Goal: Information Seeking & Learning: Learn about a topic

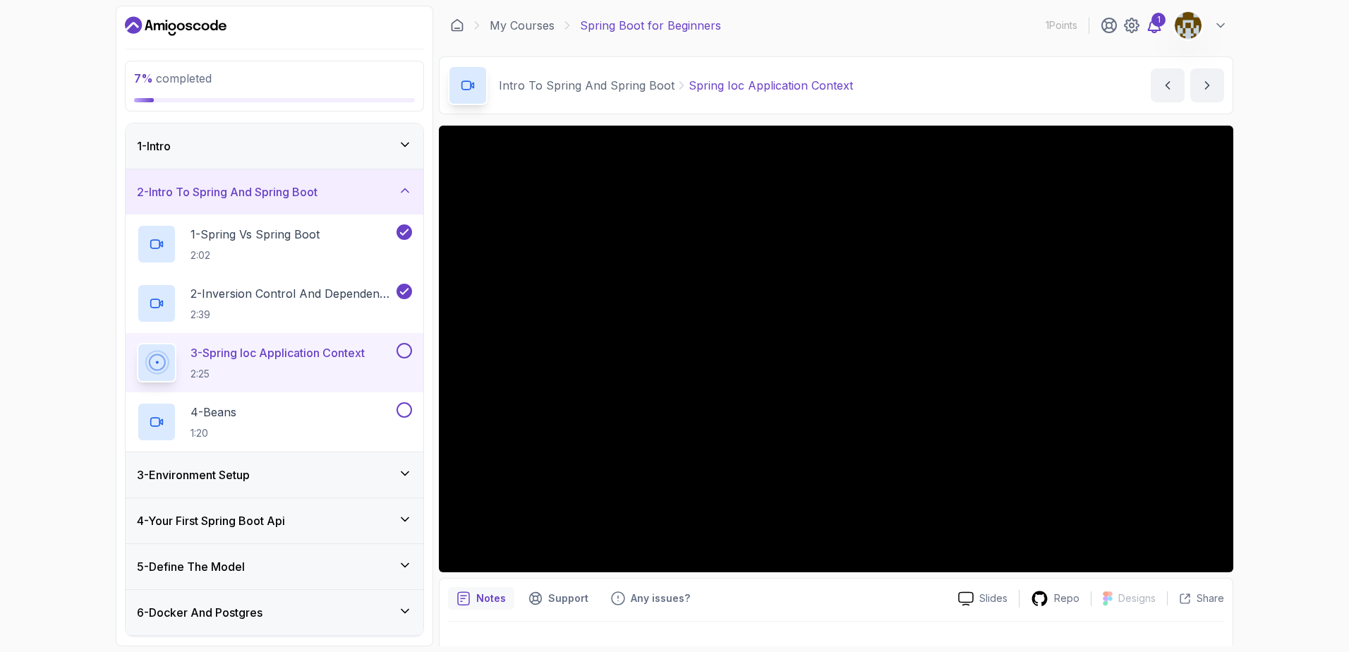
click at [1078, 24] on div "1" at bounding box center [1159, 20] width 14 height 14
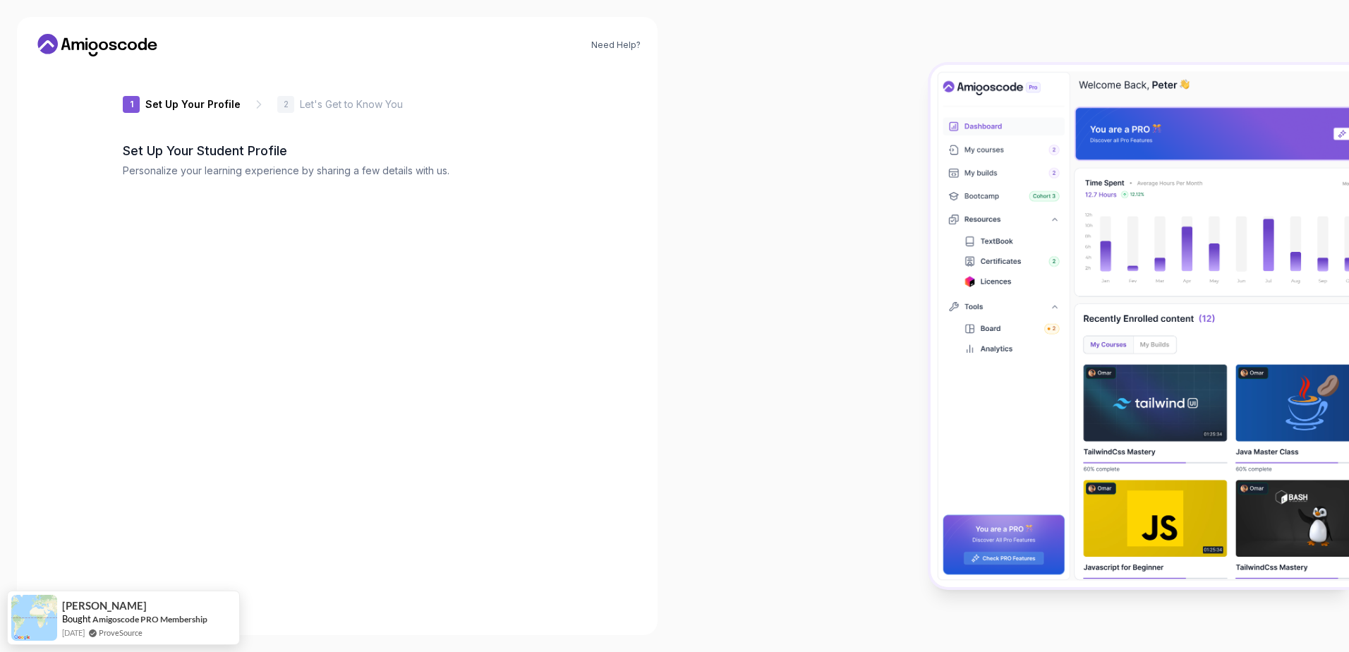
type input "zanyliona63c9"
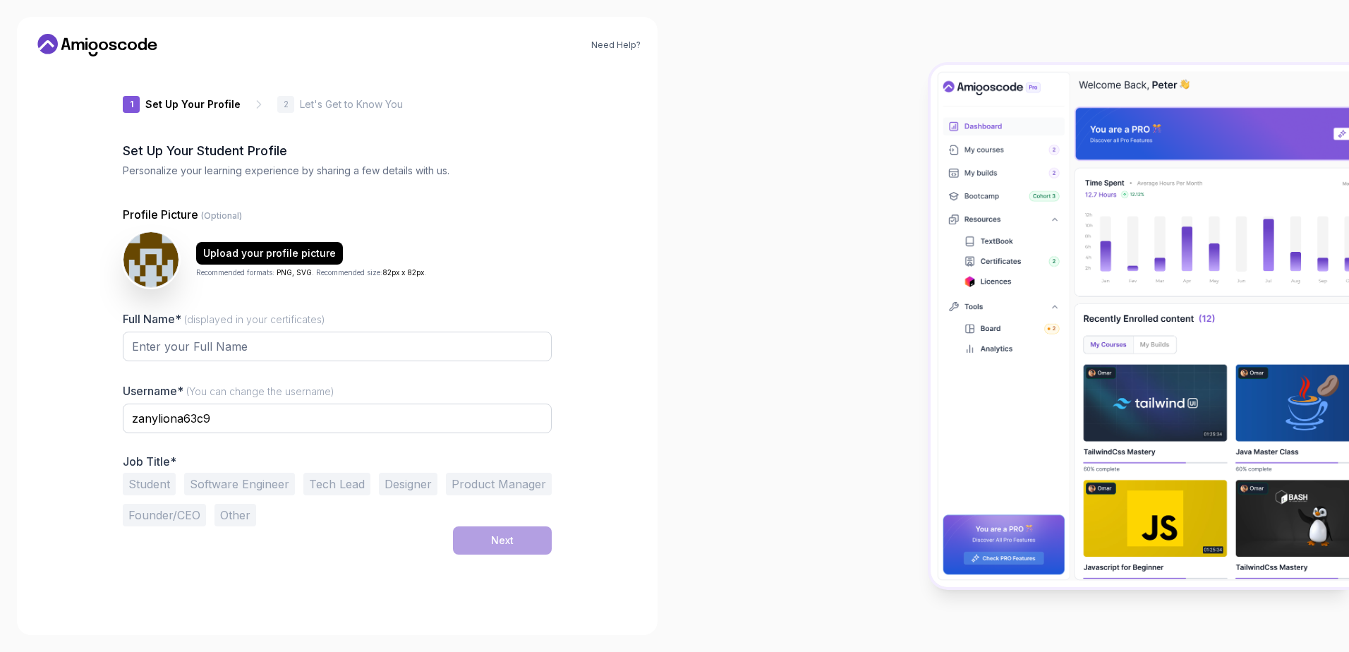
click at [85, 39] on icon at bounding box center [97, 45] width 127 height 23
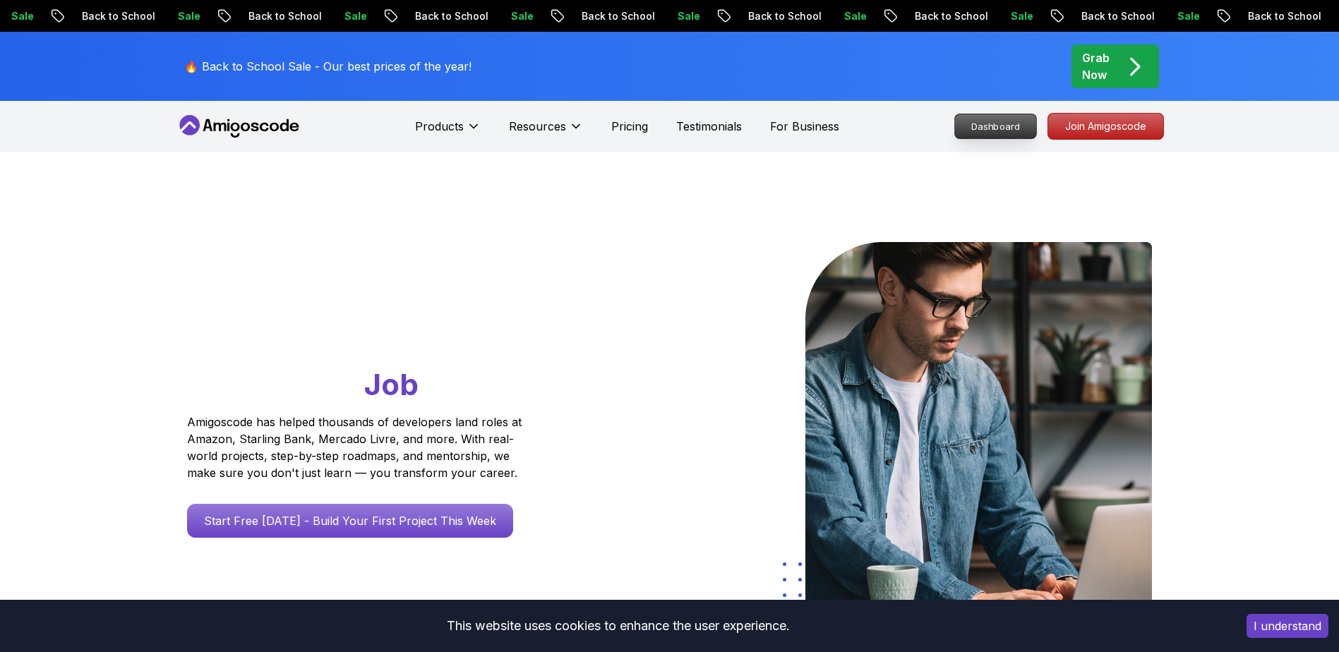
click at [963, 114] on p "Dashboard" at bounding box center [995, 126] width 81 height 24
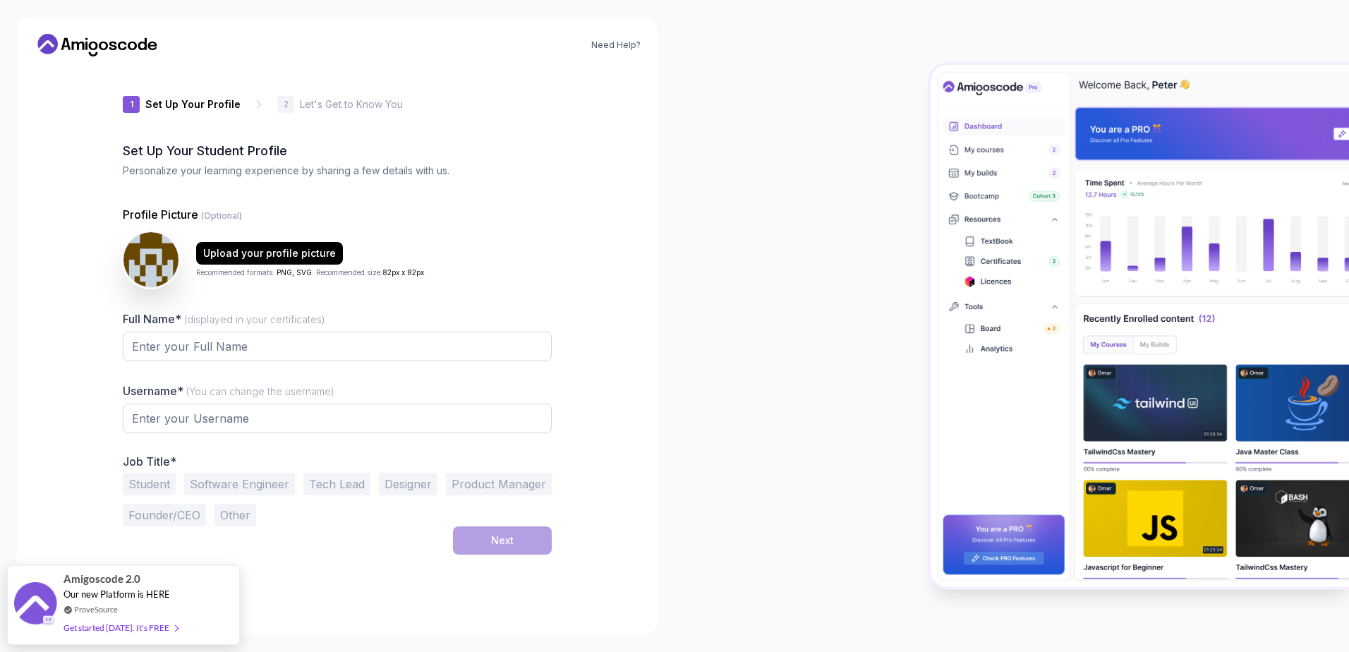
type input "sunnymongoosecb5f8"
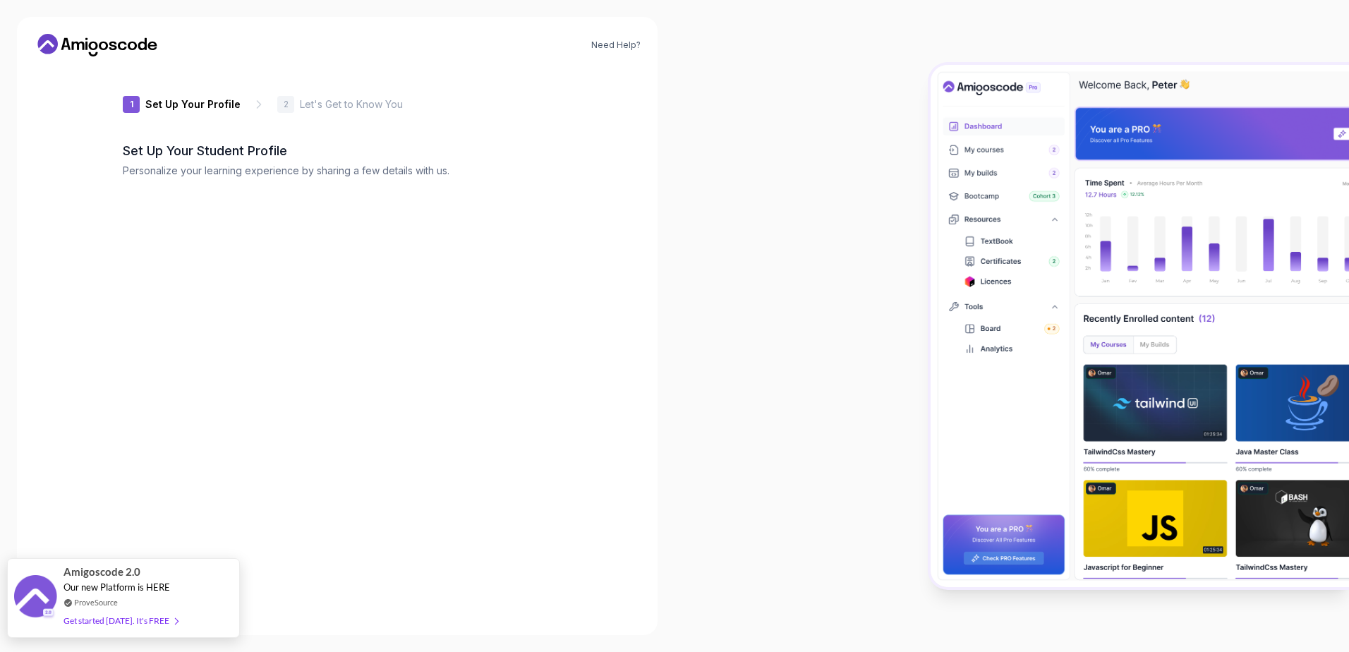
click at [131, 499] on div "Get started [DATE]. It's FREE" at bounding box center [121, 621] width 114 height 16
type input "sunnybobcatfe5e4"
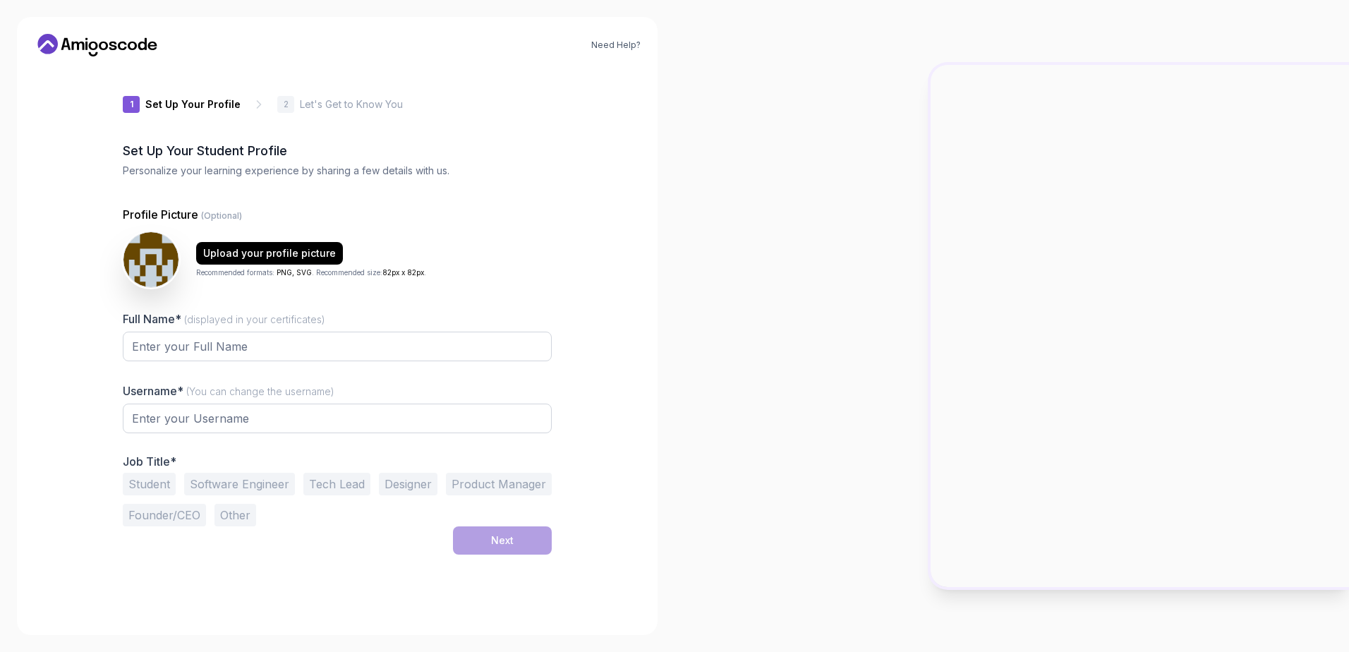
type input "brightbisonbf605"
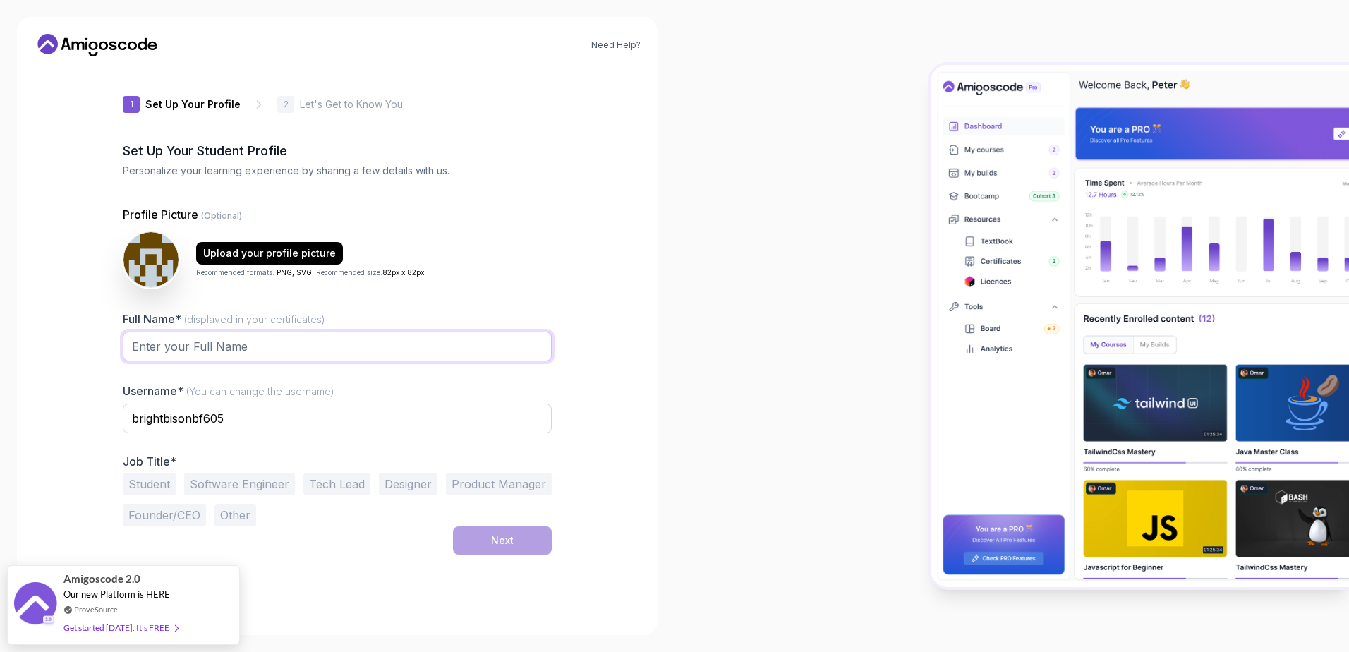
click at [223, 344] on input "Full Name* (displayed in your certificates)" at bounding box center [337, 347] width 429 height 30
type input "[PERSON_NAME]"
drag, startPoint x: 258, startPoint y: 416, endPoint x: -3, endPoint y: 421, distance: 261.2
click at [0, 421] on html "Need Help? 1 Set Up Your Profile 1 Set Up Your Profile 2 Let's Get to Know You …" at bounding box center [674, 326] width 1349 height 652
type input "Aj_Sirra"
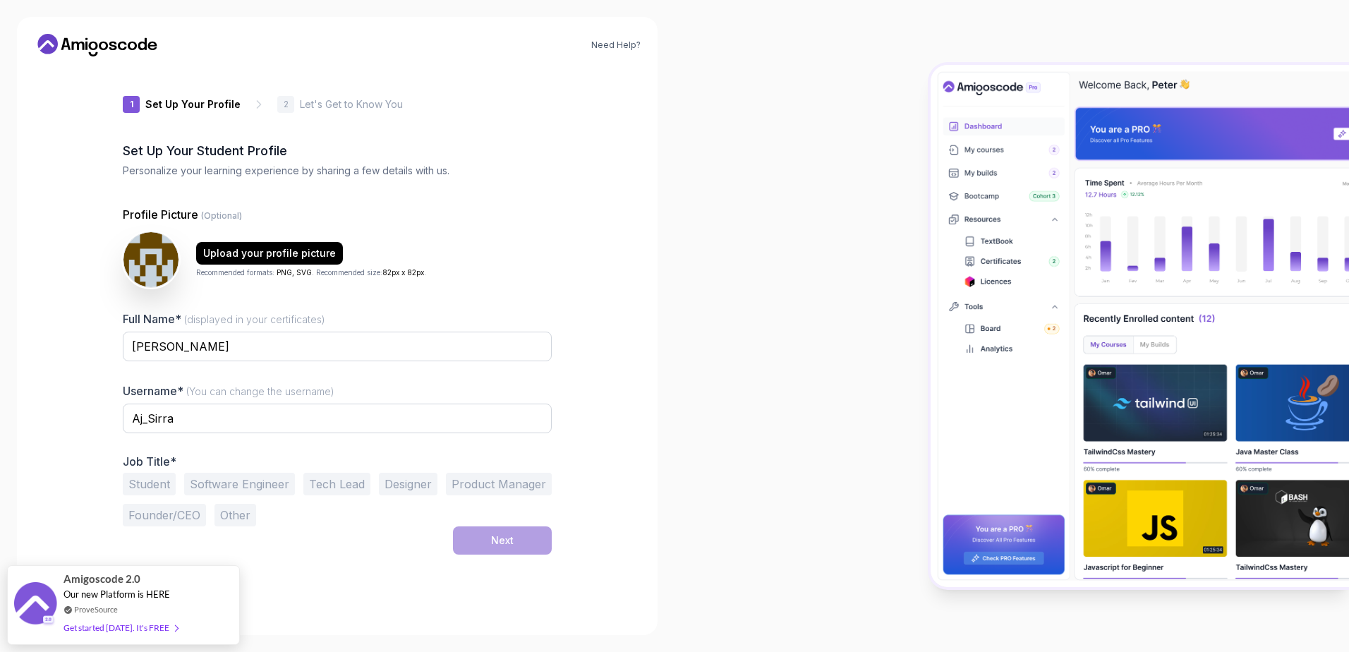
click at [235, 478] on button "Software Engineer" at bounding box center [239, 484] width 111 height 23
click at [497, 531] on button "Next" at bounding box center [502, 540] width 99 height 28
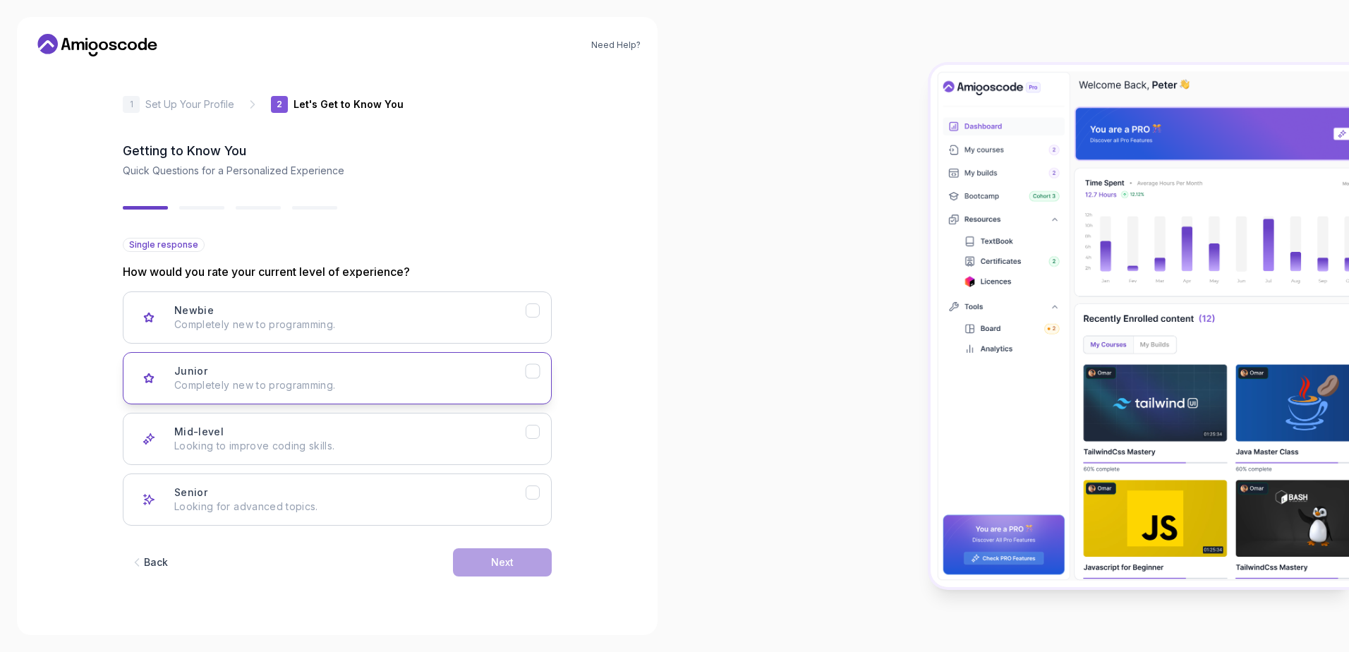
click at [347, 390] on p "Completely new to programming." at bounding box center [349, 385] width 351 height 14
click at [513, 561] on div "Next" at bounding box center [502, 562] width 23 height 14
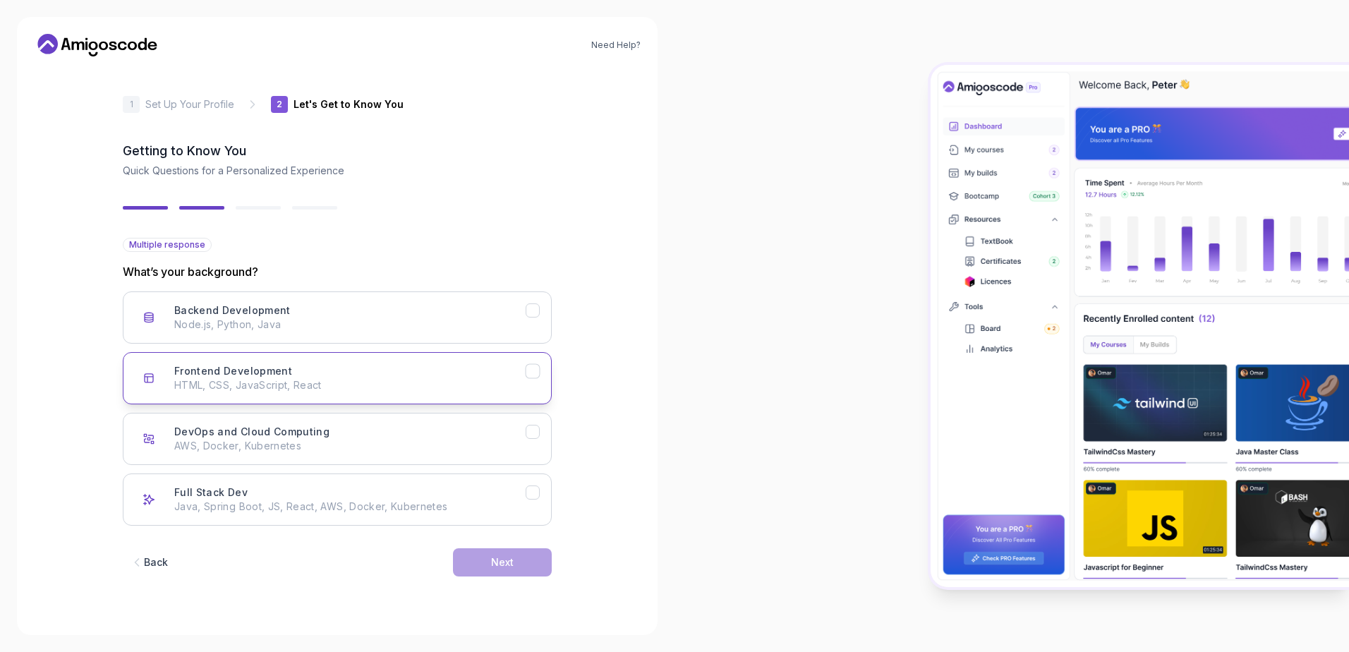
click at [350, 370] on div "Frontend Development HTML, CSS, JavaScript, React" at bounding box center [349, 378] width 351 height 28
click at [378, 346] on div "Backend Development Node.js, Python, Java Frontend Development HTML, CSS, JavaS…" at bounding box center [337, 408] width 429 height 234
click at [387, 335] on button "Backend Development Node.js, Python, Java" at bounding box center [337, 317] width 429 height 52
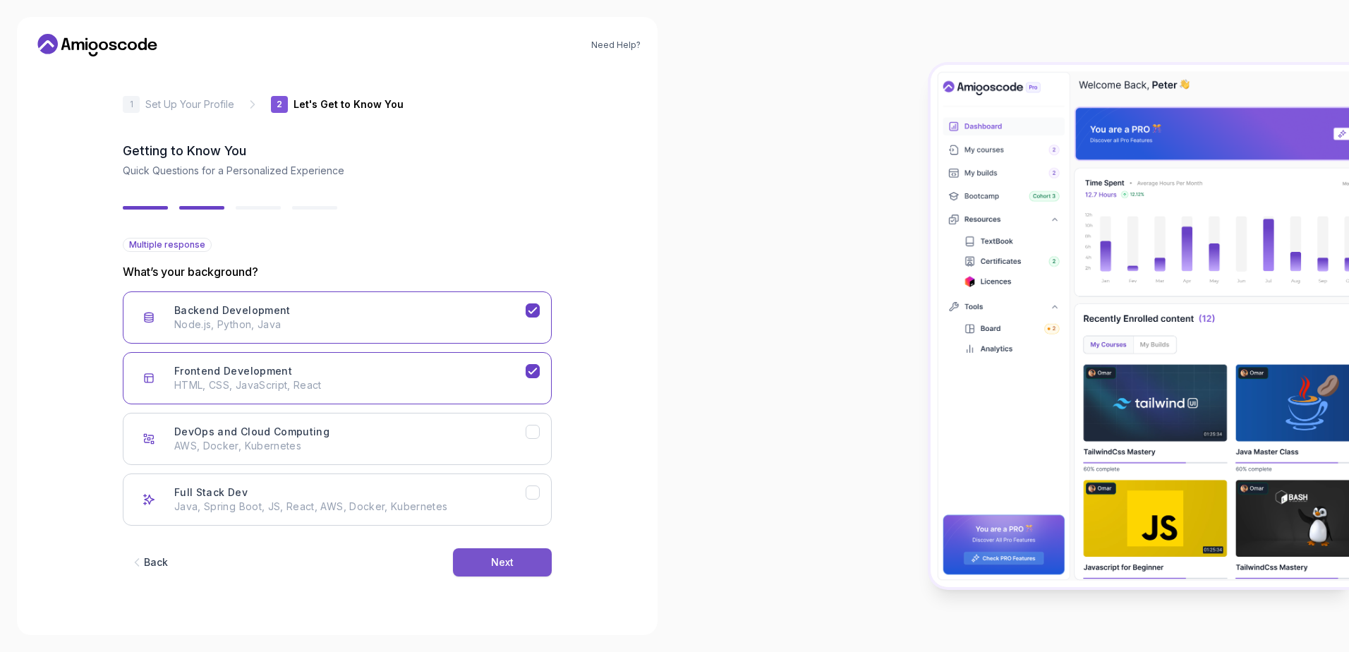
click at [507, 560] on div "Next" at bounding box center [502, 562] width 23 height 14
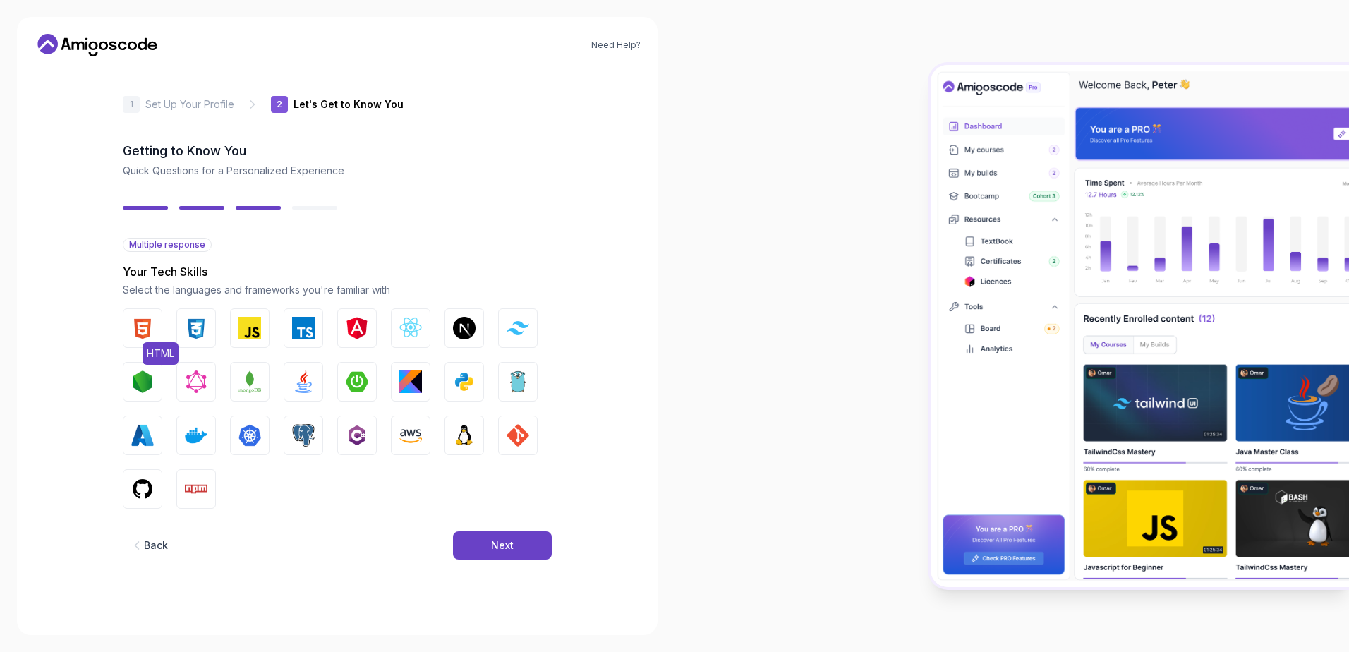
click at [147, 329] on img "button" at bounding box center [142, 328] width 23 height 23
click at [186, 326] on img "button" at bounding box center [196, 328] width 23 height 23
click at [239, 321] on img "button" at bounding box center [250, 328] width 23 height 23
click at [404, 325] on img "button" at bounding box center [410, 328] width 23 height 23
click at [138, 394] on button "Node.js" at bounding box center [143, 382] width 40 height 40
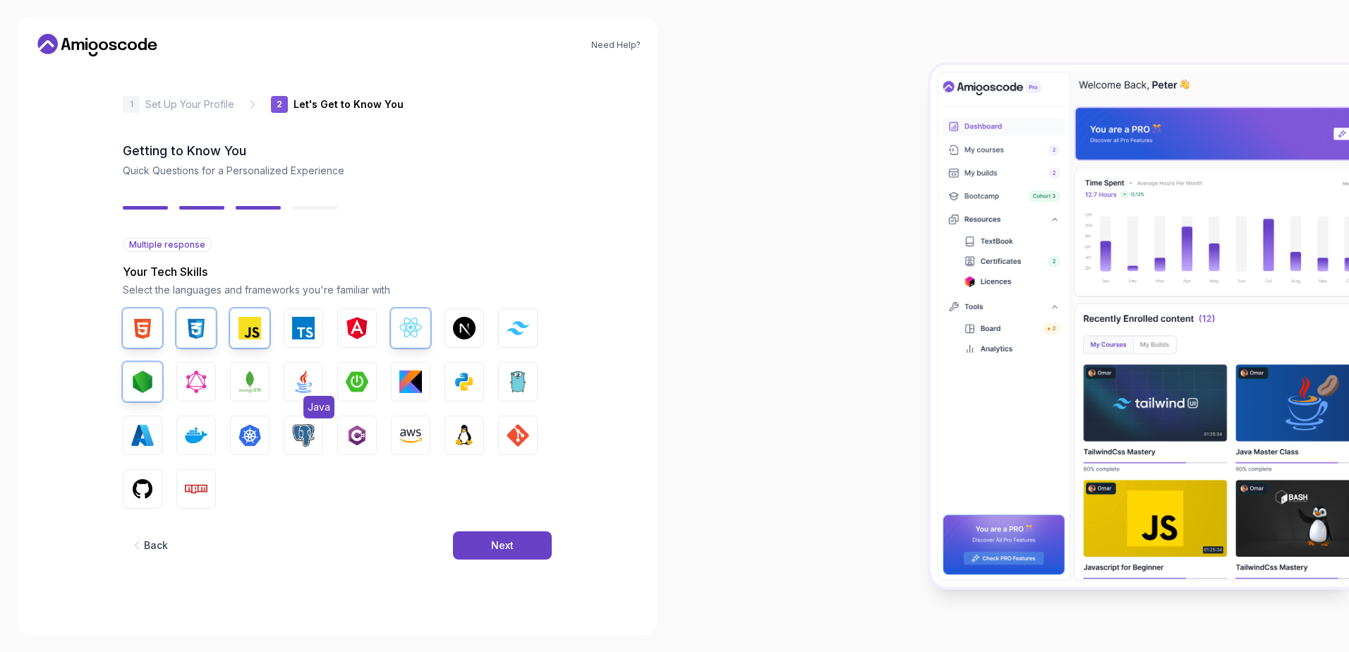
click at [294, 385] on img "button" at bounding box center [303, 381] width 23 height 23
click at [461, 380] on img "button" at bounding box center [464, 381] width 23 height 23
click at [304, 437] on img "button" at bounding box center [303, 435] width 23 height 23
click at [513, 538] on button "Next" at bounding box center [502, 545] width 99 height 28
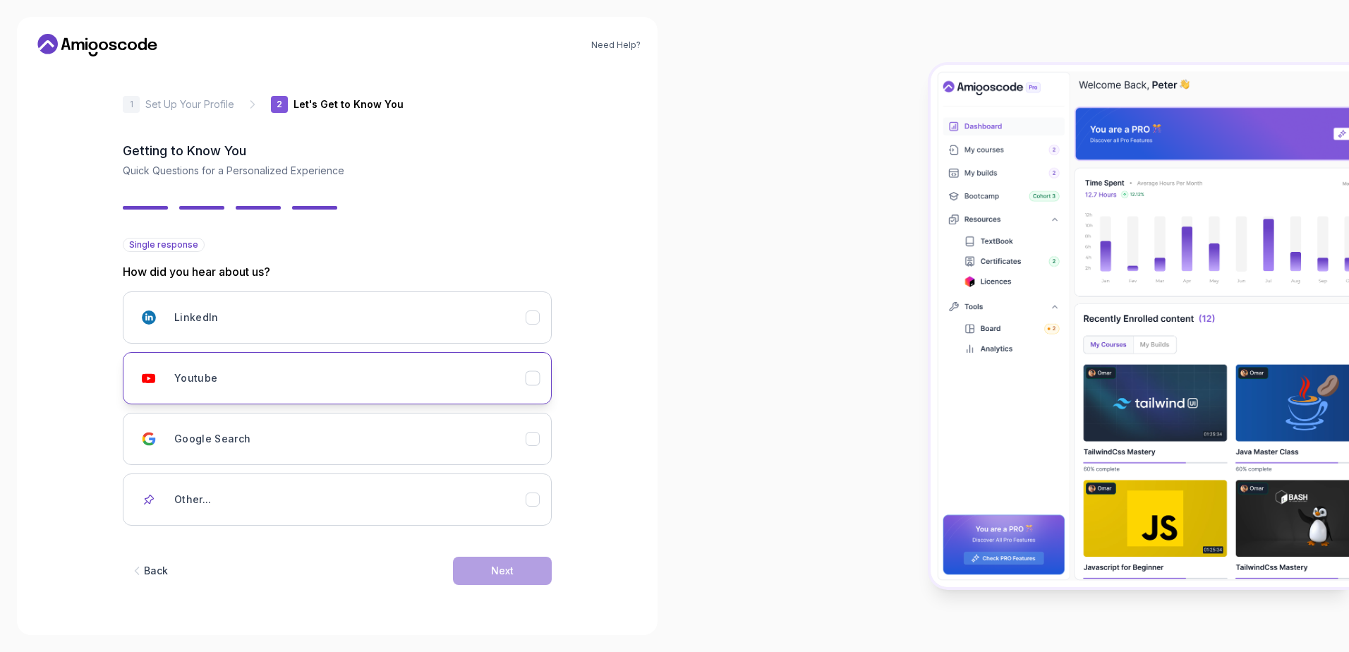
click at [314, 361] on button "Youtube" at bounding box center [337, 378] width 429 height 52
click at [492, 582] on button "Next" at bounding box center [502, 571] width 99 height 28
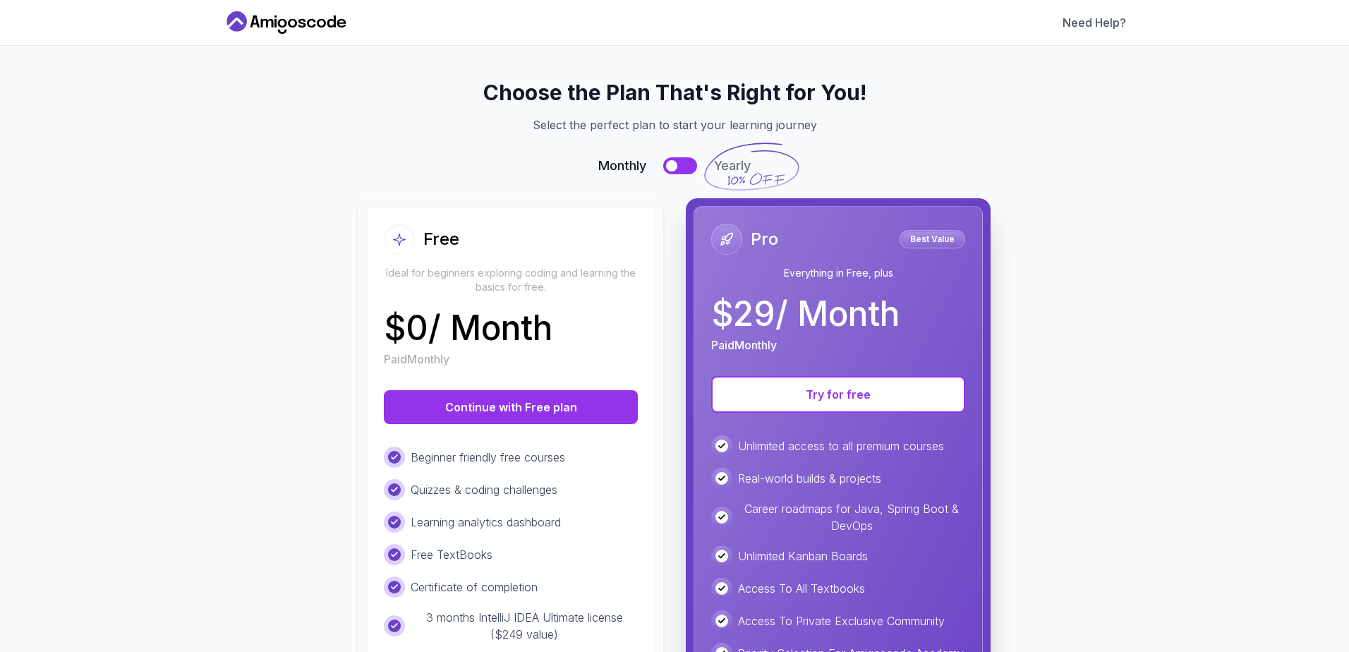
click at [511, 331] on p "$ 0 / Month" at bounding box center [468, 328] width 169 height 34
click at [505, 401] on button "Continue with Free plan" at bounding box center [511, 407] width 254 height 34
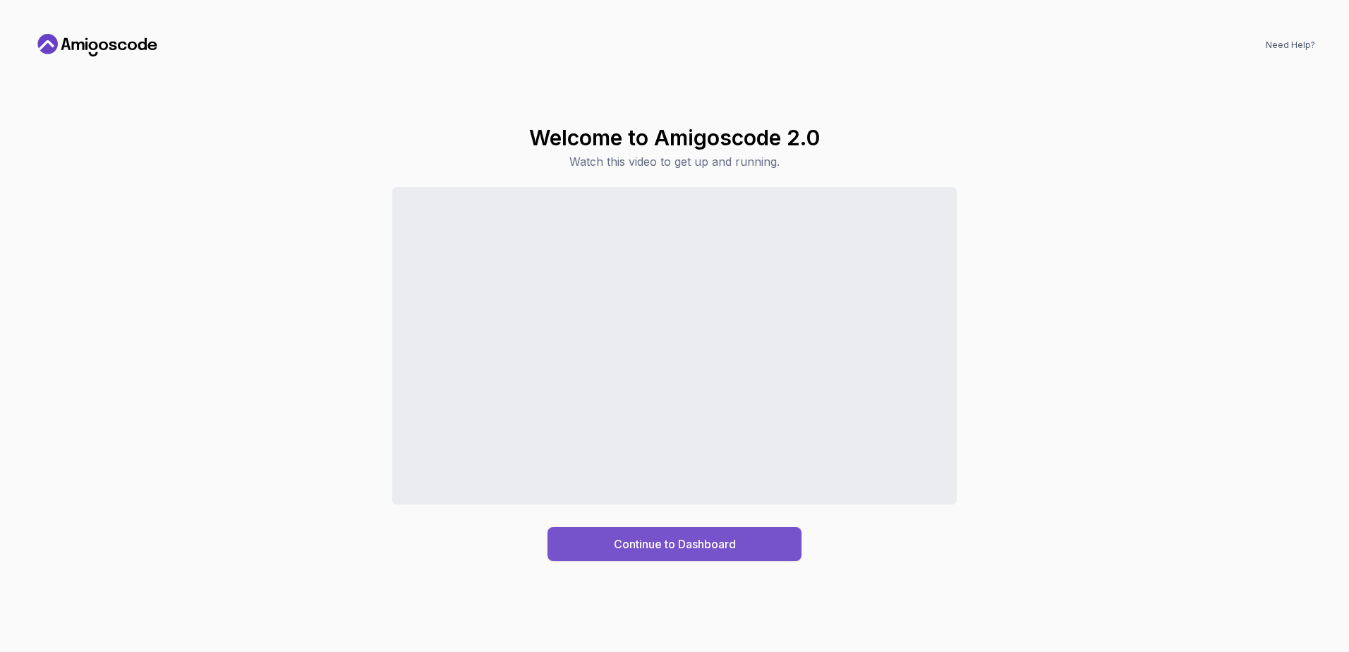
click at [626, 536] on div "Continue to Dashboard" at bounding box center [675, 544] width 122 height 17
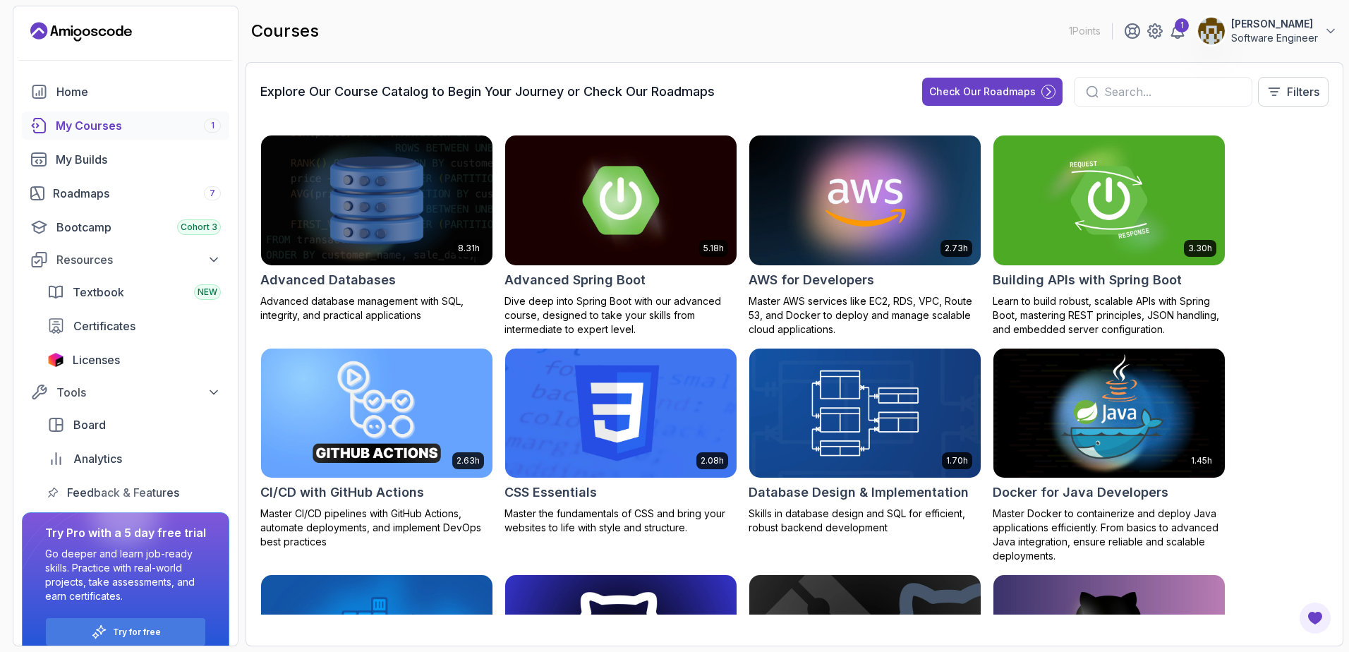
click at [90, 124] on div "My Courses 1" at bounding box center [138, 125] width 165 height 17
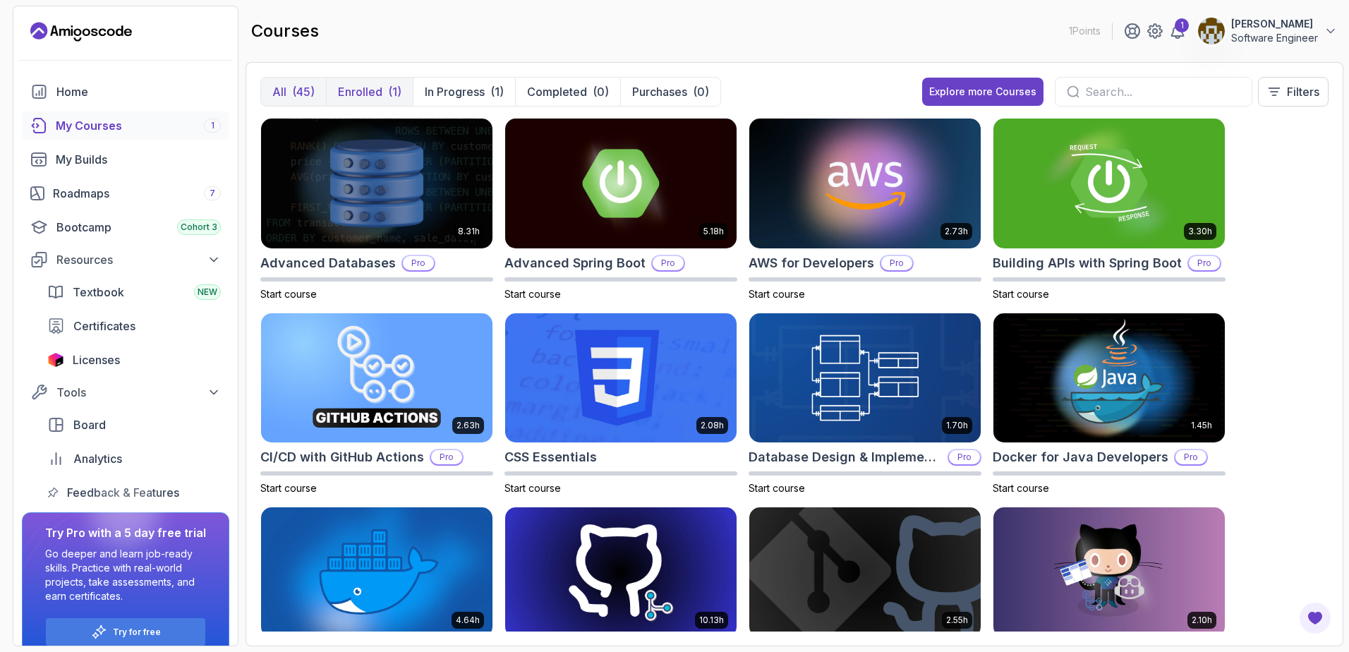
click at [380, 85] on p "Enrolled" at bounding box center [360, 91] width 44 height 17
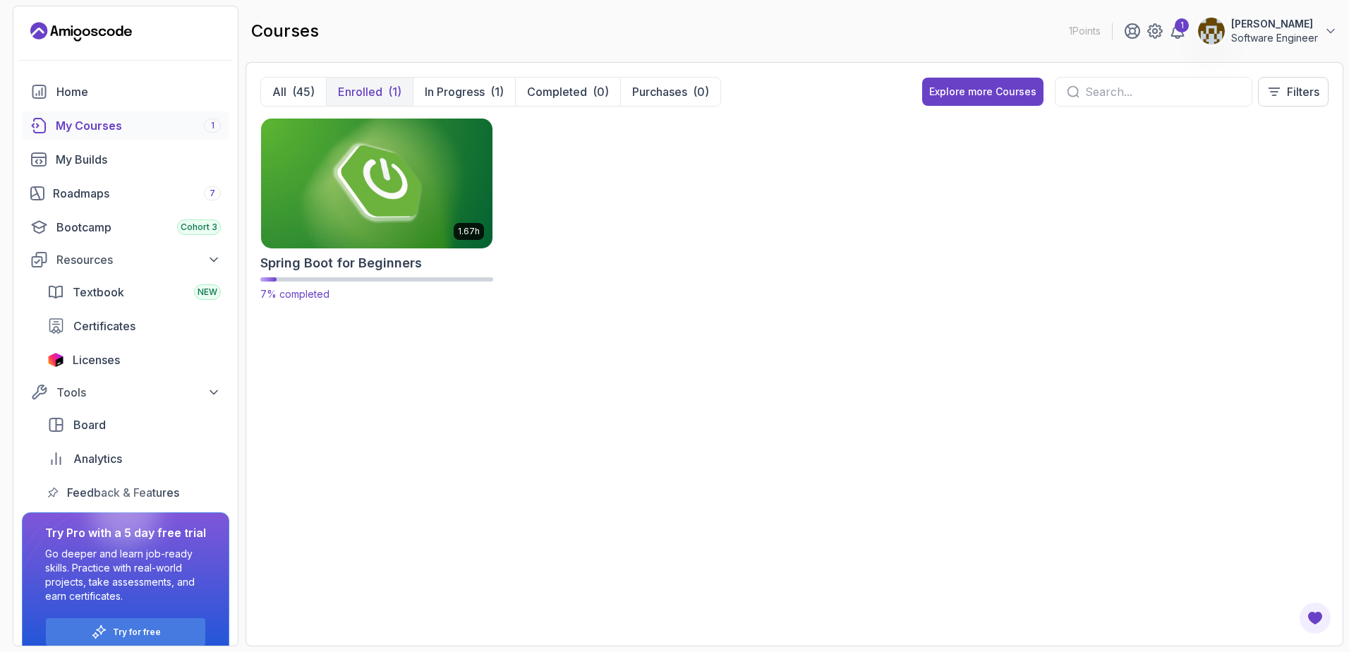
click at [368, 186] on img at bounding box center [376, 183] width 243 height 136
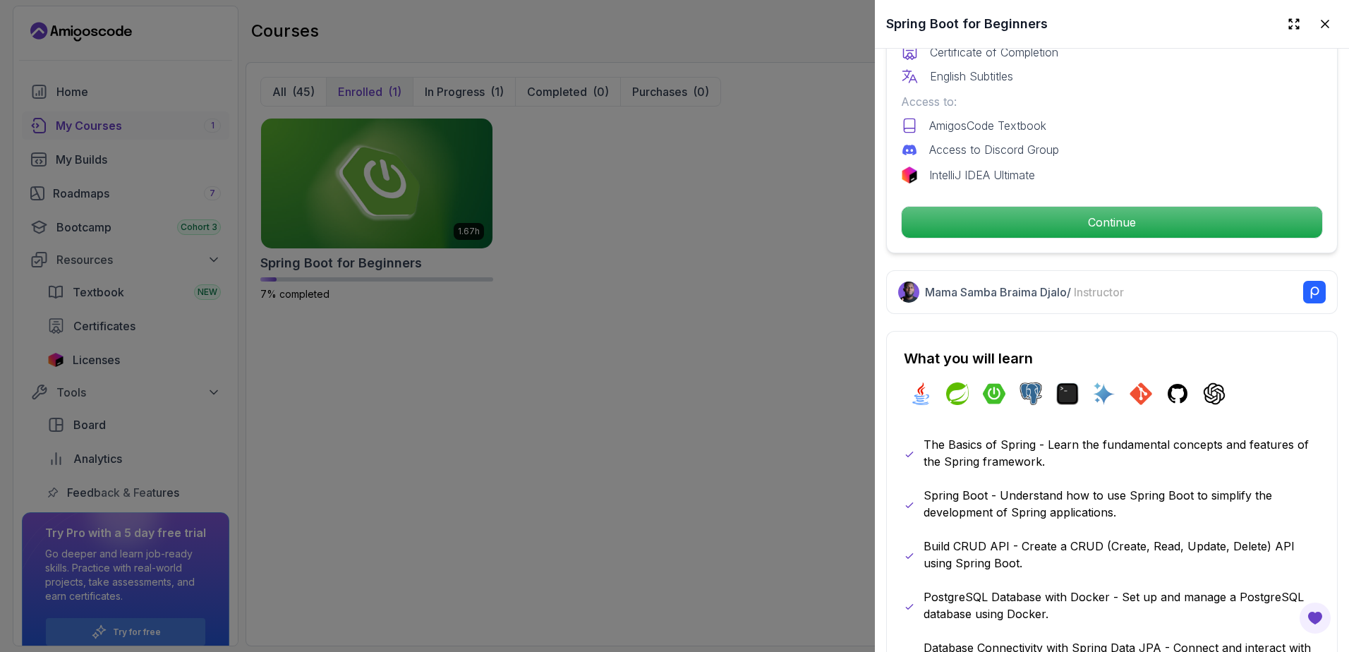
scroll to position [494, 0]
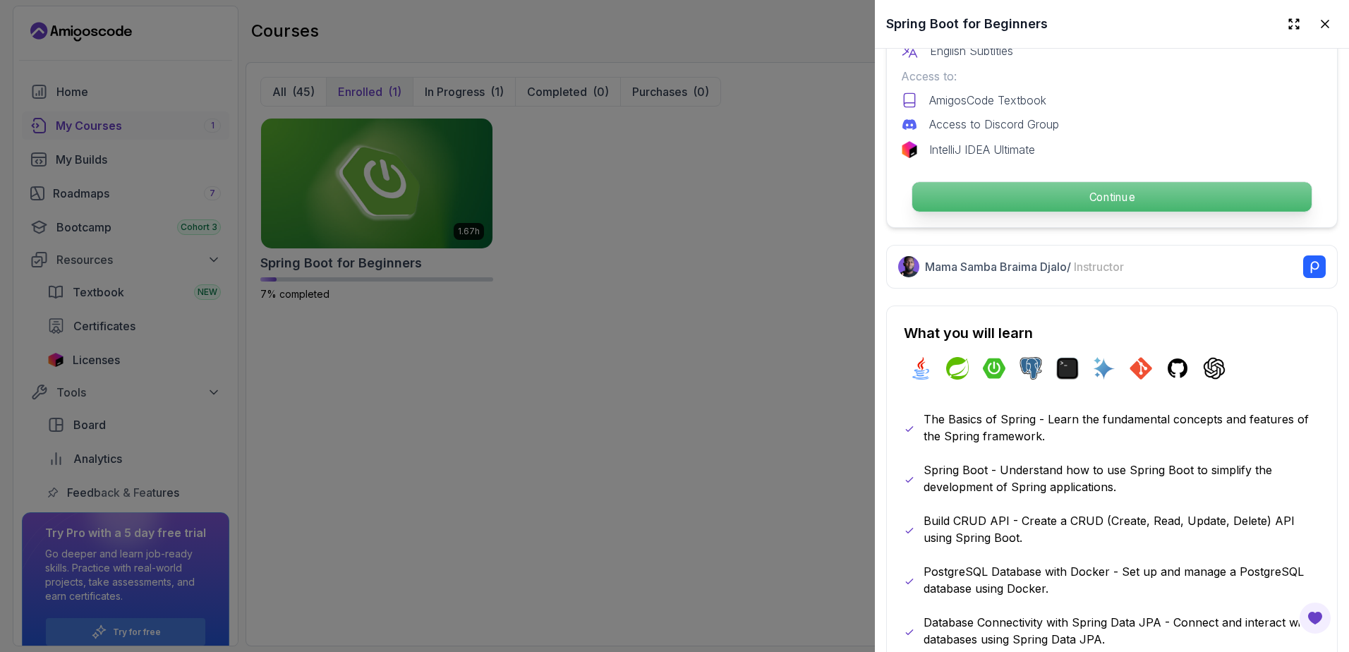
click at [1051, 195] on p "Continue" at bounding box center [1111, 197] width 399 height 30
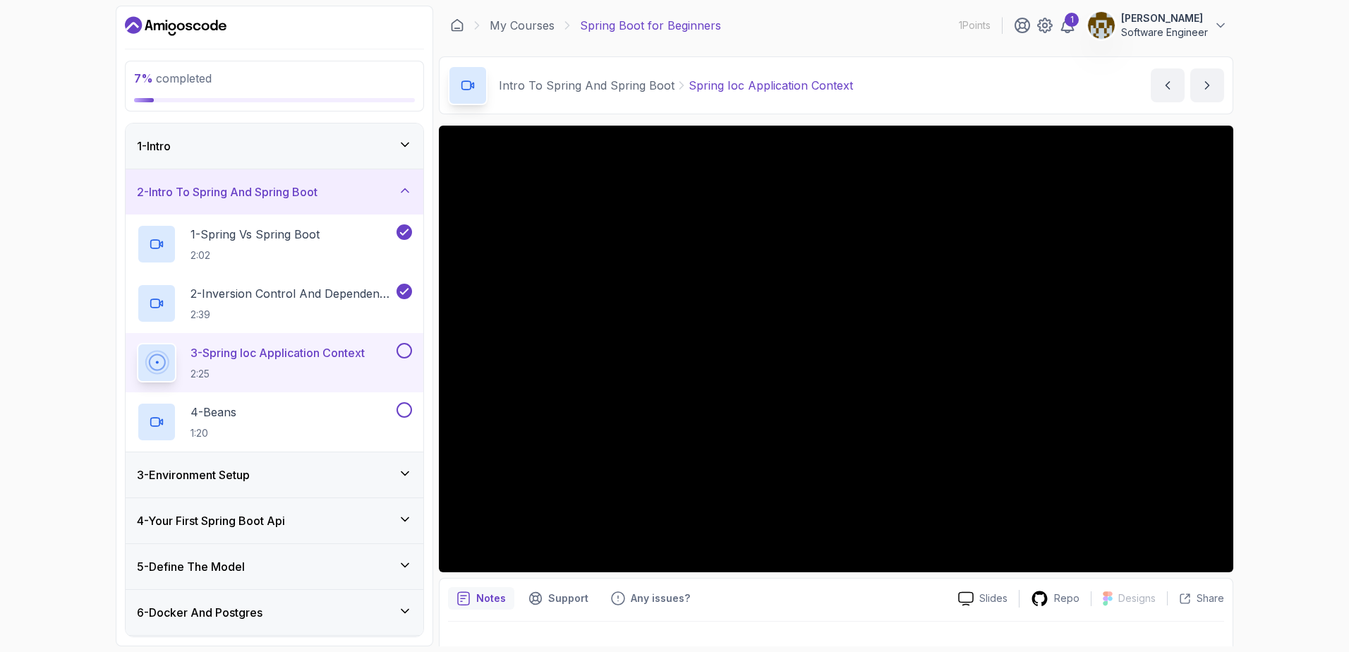
click at [44, 334] on div "7 % completed 1 - Intro 2 - Intro To Spring And Spring Boot 1 - Spring Vs Sprin…" at bounding box center [674, 326] width 1349 height 652
click at [147, 576] on div "5 - Define The Model" at bounding box center [275, 566] width 298 height 45
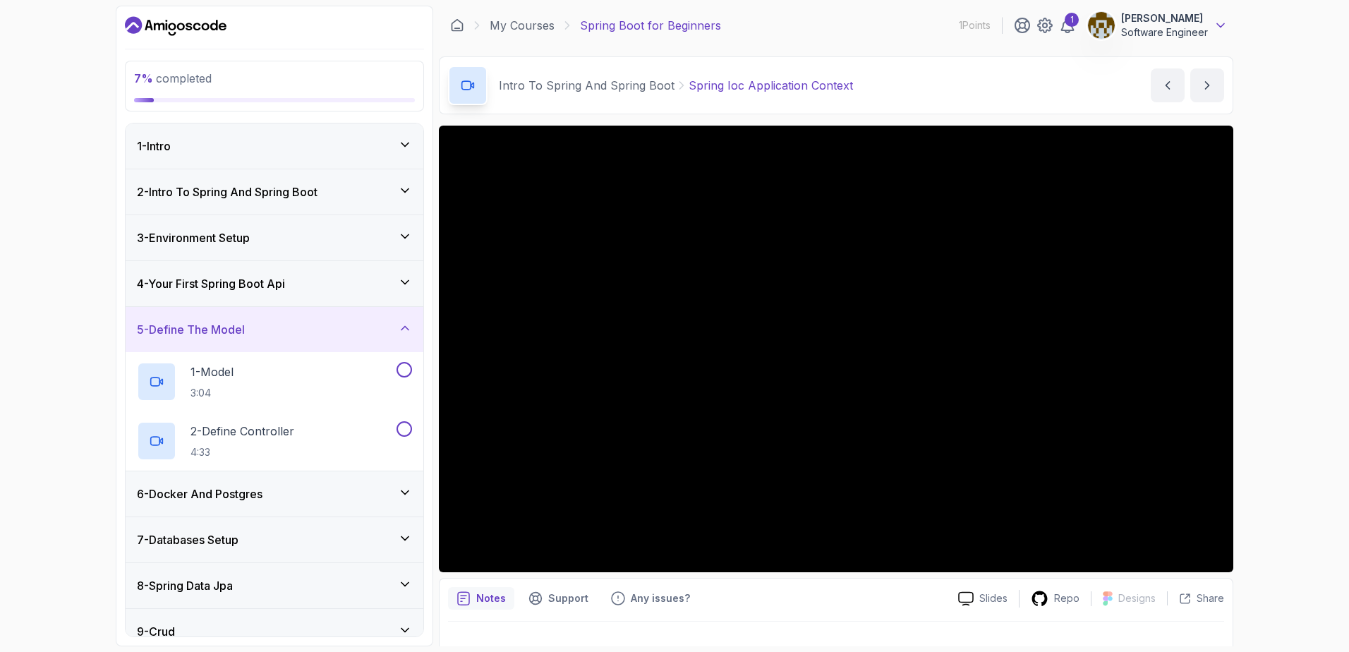
click at [1216, 27] on icon at bounding box center [1221, 25] width 14 height 14
